Goal: Check status

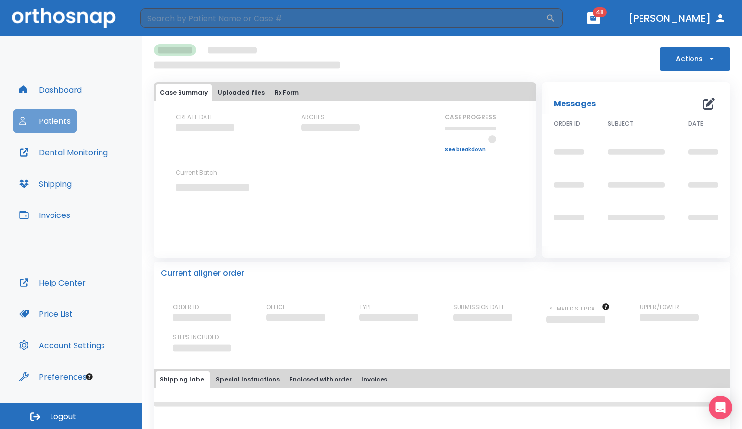
click at [59, 126] on button "Patients" at bounding box center [44, 121] width 63 height 24
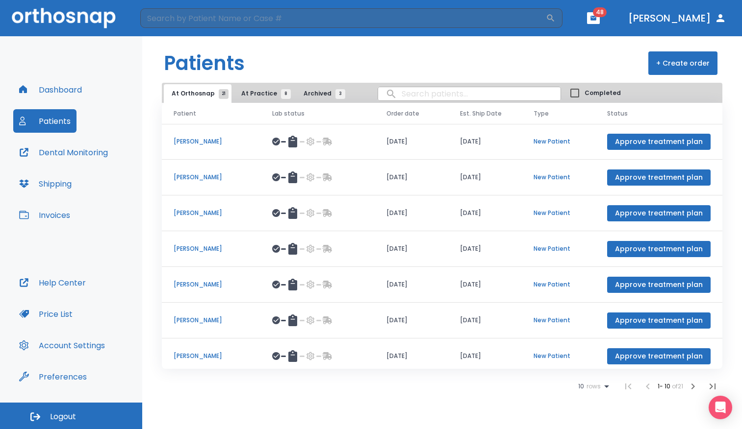
click at [268, 96] on span "At Practice 8" at bounding box center [263, 93] width 45 height 9
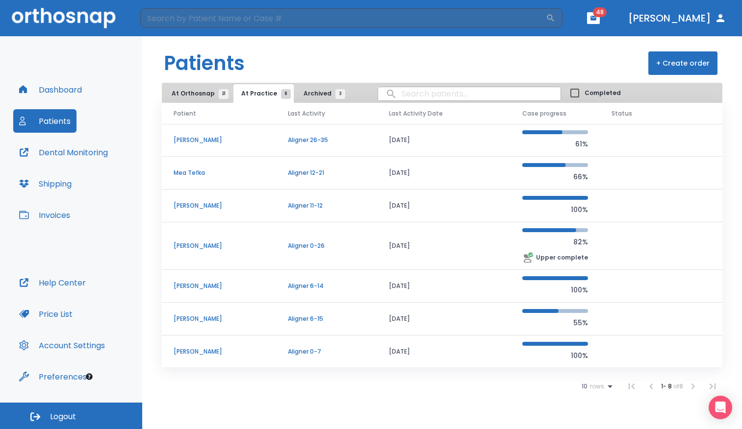
click at [197, 201] on td "[PERSON_NAME]" at bounding box center [219, 206] width 114 height 33
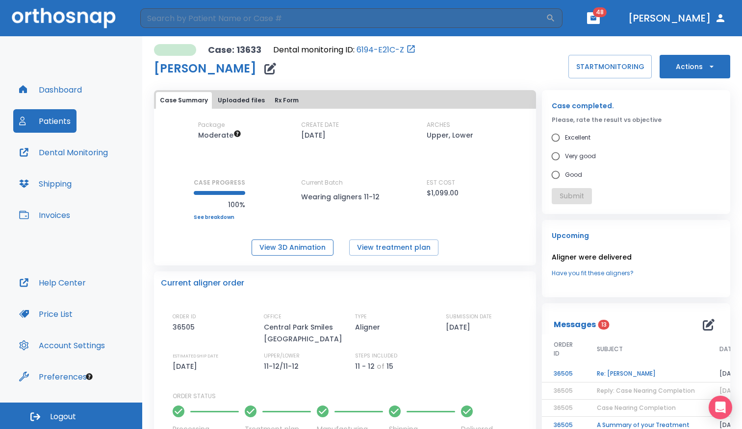
click at [301, 252] on button "View 3D Animation" at bounding box center [293, 248] width 82 height 16
